Goal: Use online tool/utility: Utilize a website feature to perform a specific function

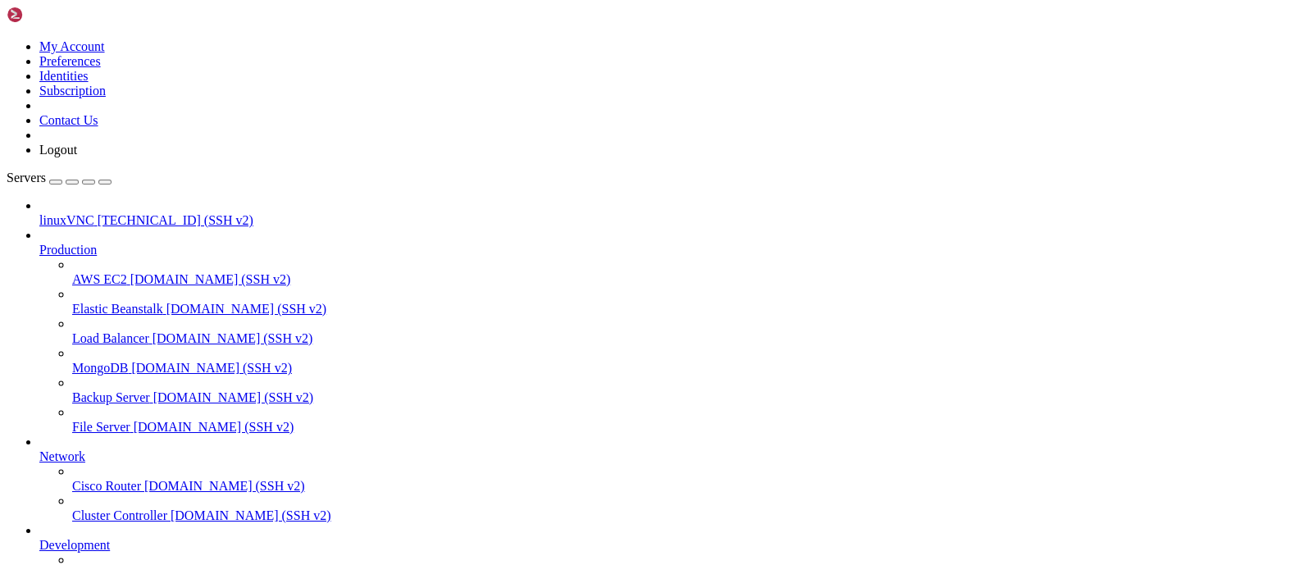
scroll to position [139, 0]
